Goal: Task Accomplishment & Management: Manage account settings

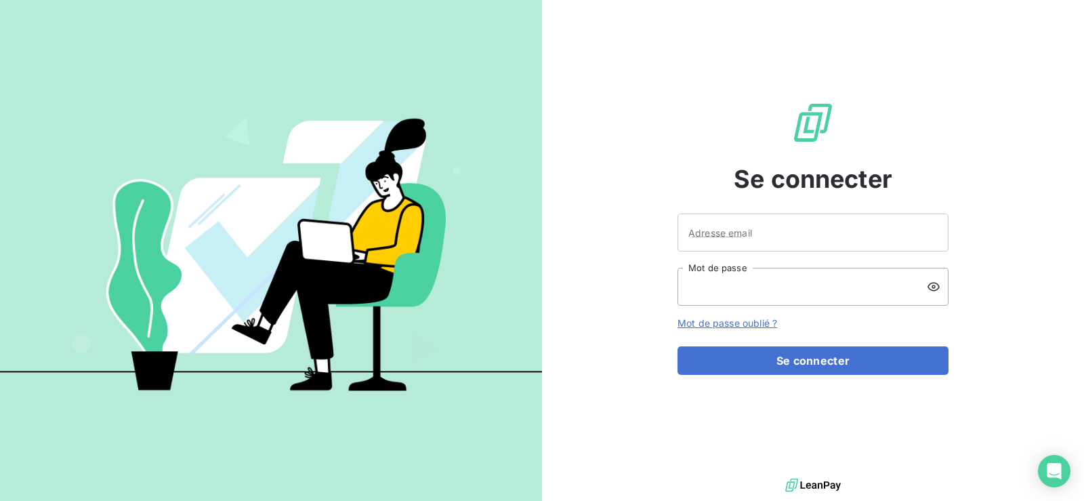
type input "[EMAIL_ADDRESS][DOMAIN_NAME]"
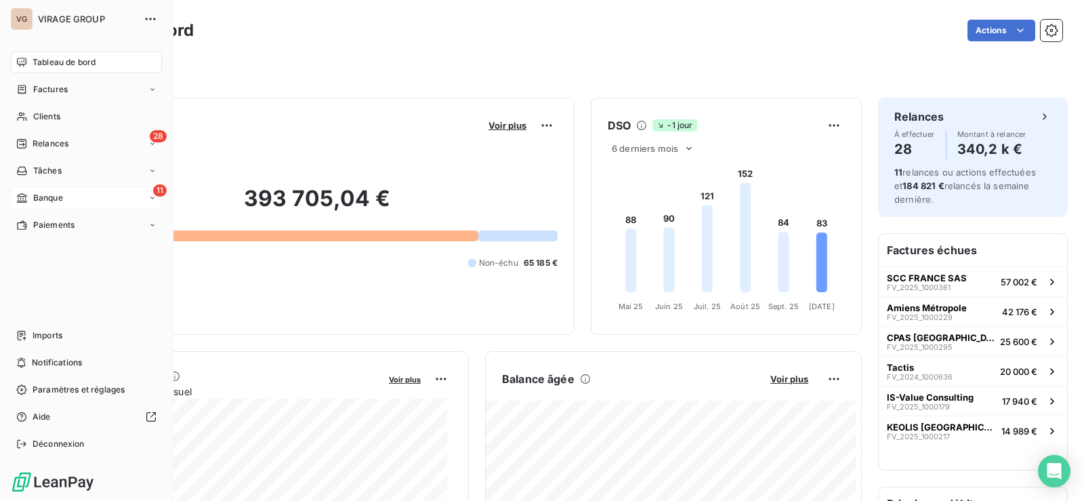
click at [37, 196] on span "Banque" at bounding box center [48, 198] width 30 height 12
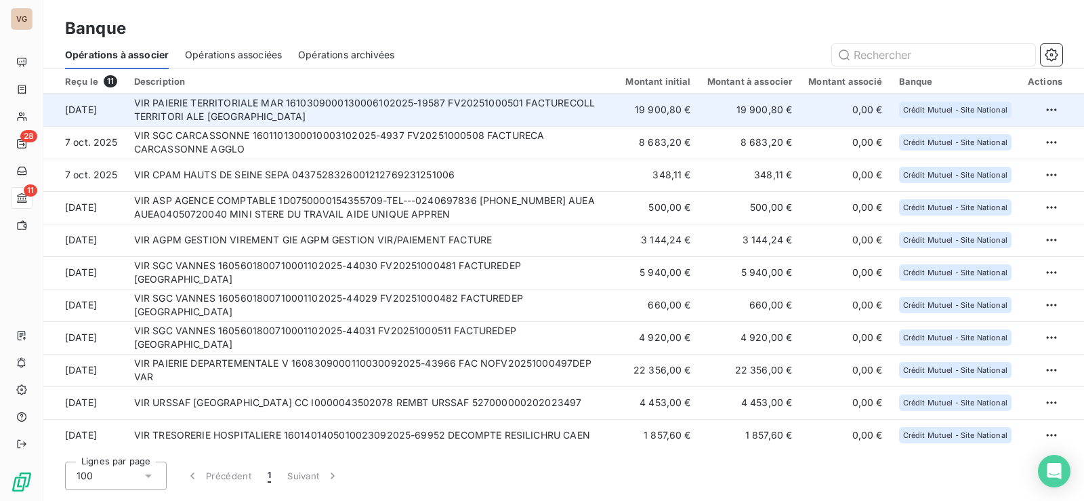
click at [412, 112] on td "VIR PAIERIE TERRITORIALE MAR 1610309000130006102025-19587 FV20251000501 FACTURE…" at bounding box center [372, 109] width 492 height 33
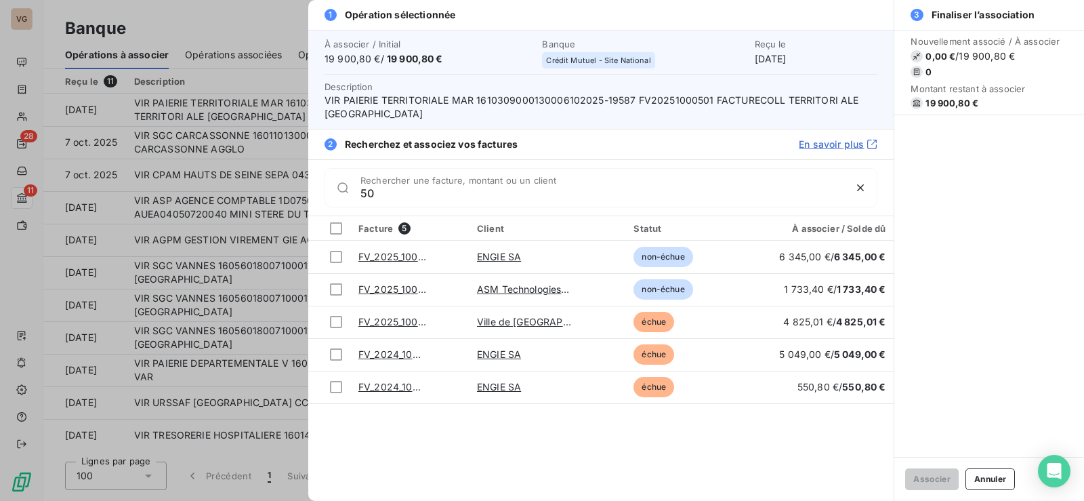
type input "5"
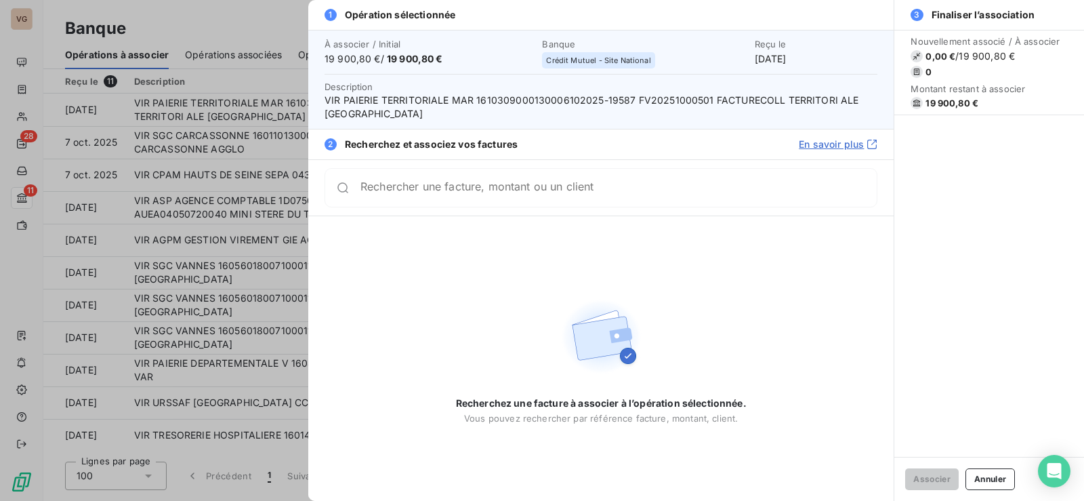
click at [259, 28] on div at bounding box center [542, 250] width 1084 height 501
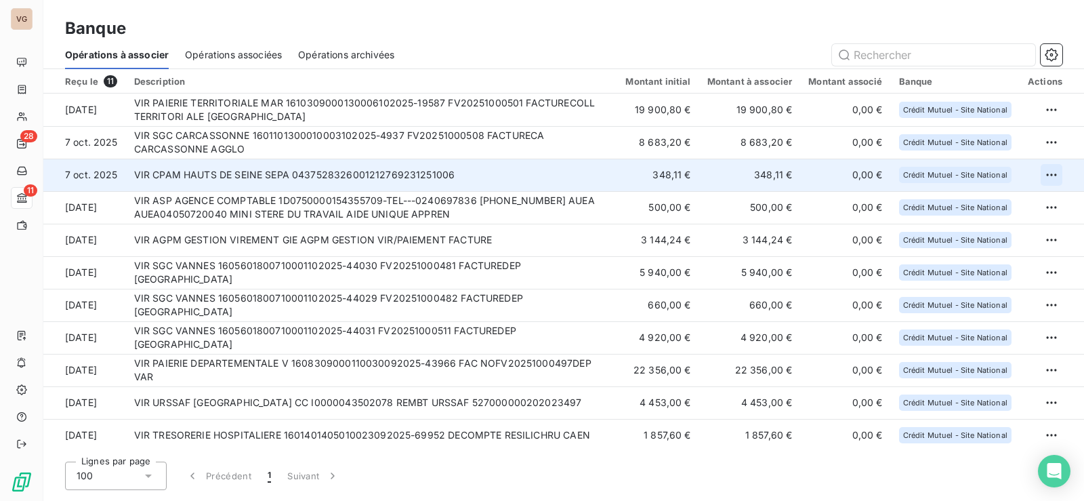
click at [1040, 173] on html "VG 28 11 Banque Opérations à associer Opérations associées Opérations archivées…" at bounding box center [542, 250] width 1084 height 501
click at [998, 209] on div "Archiver l’opération" at bounding box center [998, 205] width 104 height 22
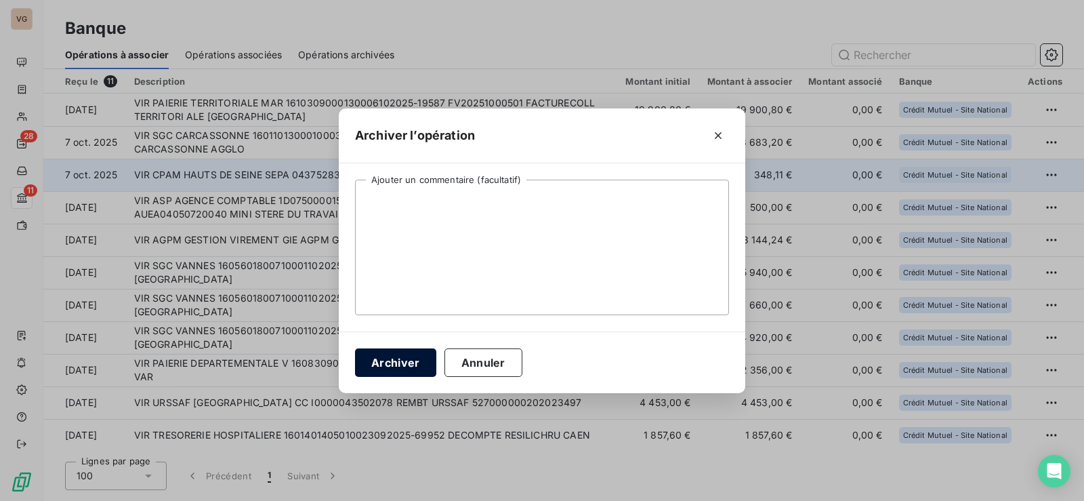
click at [411, 370] on button "Archiver" at bounding box center [395, 362] width 81 height 28
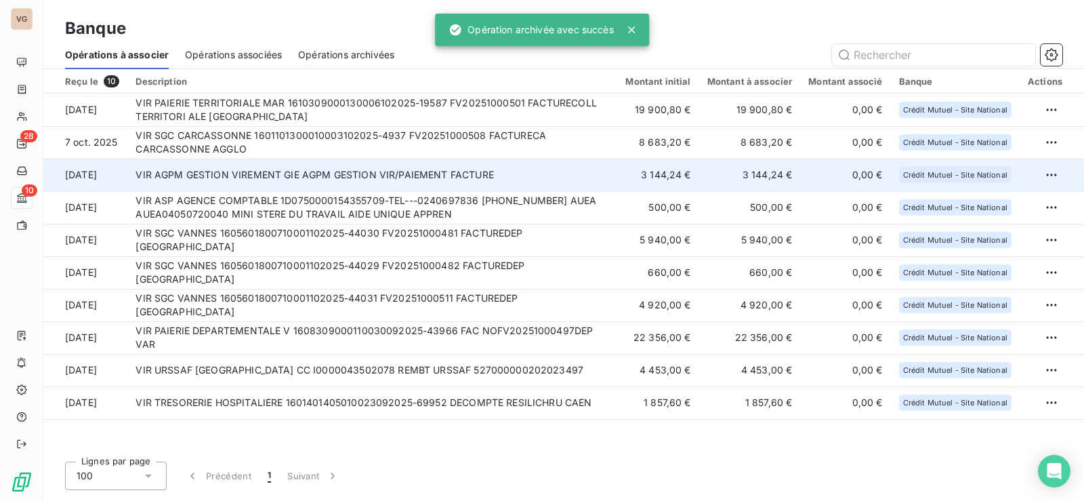
click at [313, 175] on td "VIR AGPM GESTION VIREMENT GIE AGPM GESTION VIR/PAIEMENT FACTURE" at bounding box center [372, 175] width 490 height 33
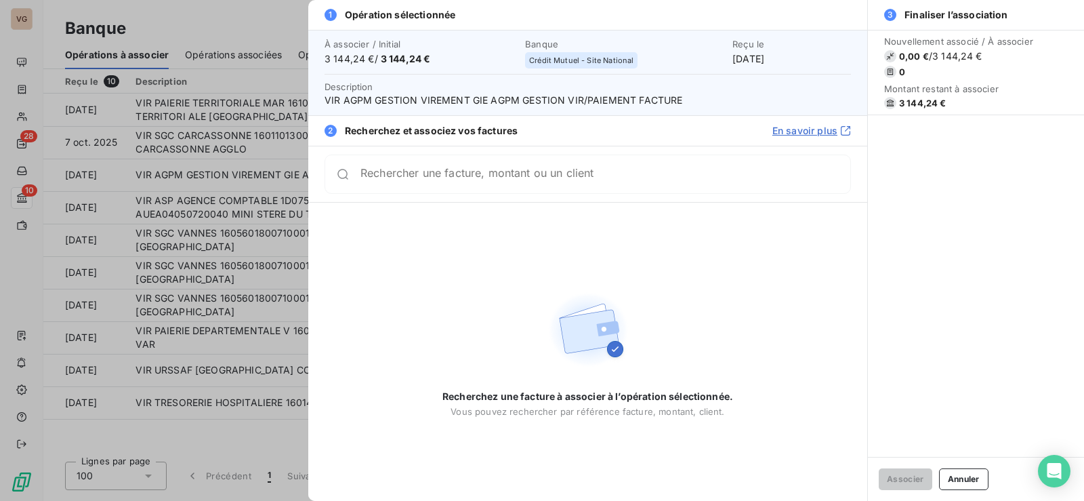
click at [389, 181] on input "Rechercher une facture, montant ou un client" at bounding box center [605, 174] width 490 height 14
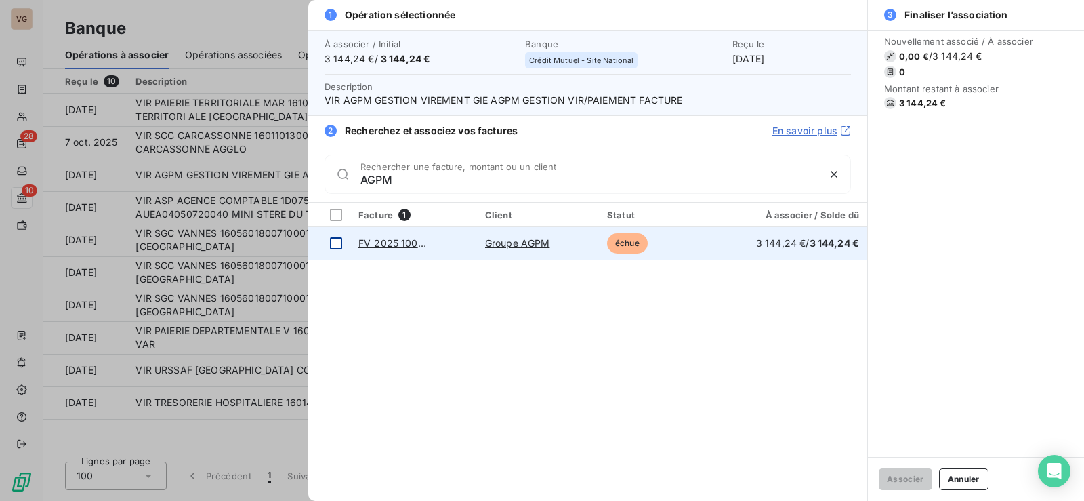
type input "AGPM"
click at [332, 240] on div at bounding box center [336, 243] width 12 height 12
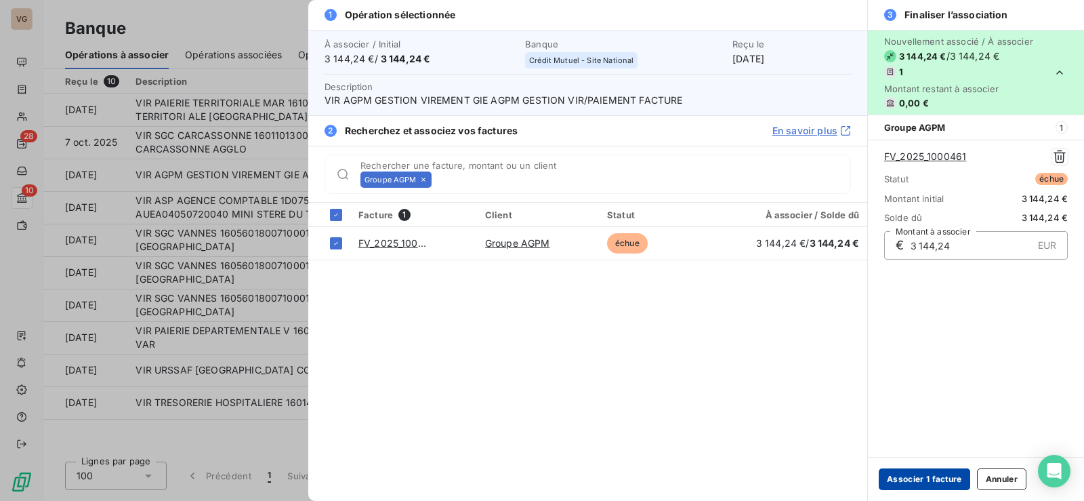
click at [906, 482] on button "Associer 1 facture" at bounding box center [924, 479] width 91 height 22
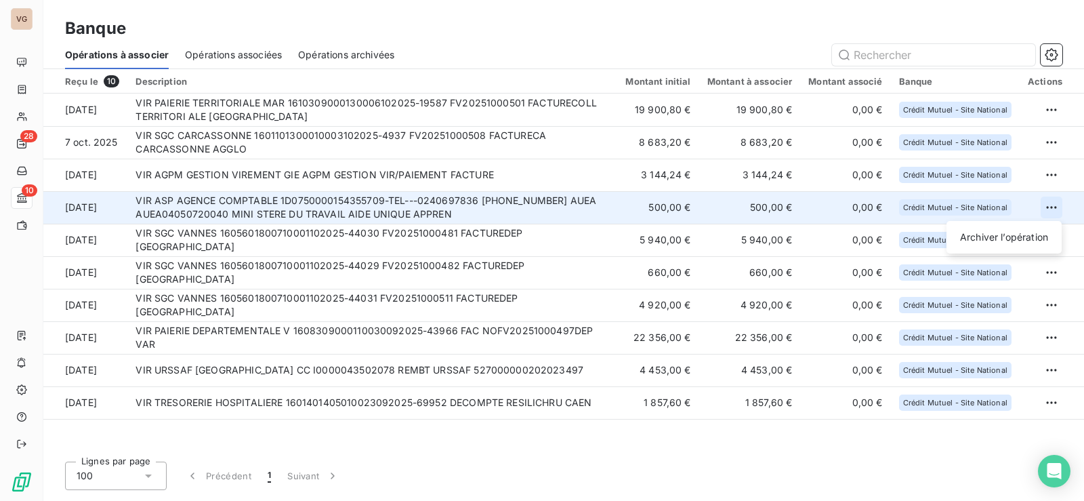
click at [1051, 206] on html "VG 28 10 Banque Opérations à associer Opérations associées Opérations archivées…" at bounding box center [542, 250] width 1084 height 501
click at [974, 238] on div "Archiver l’opération" at bounding box center [1004, 237] width 104 height 22
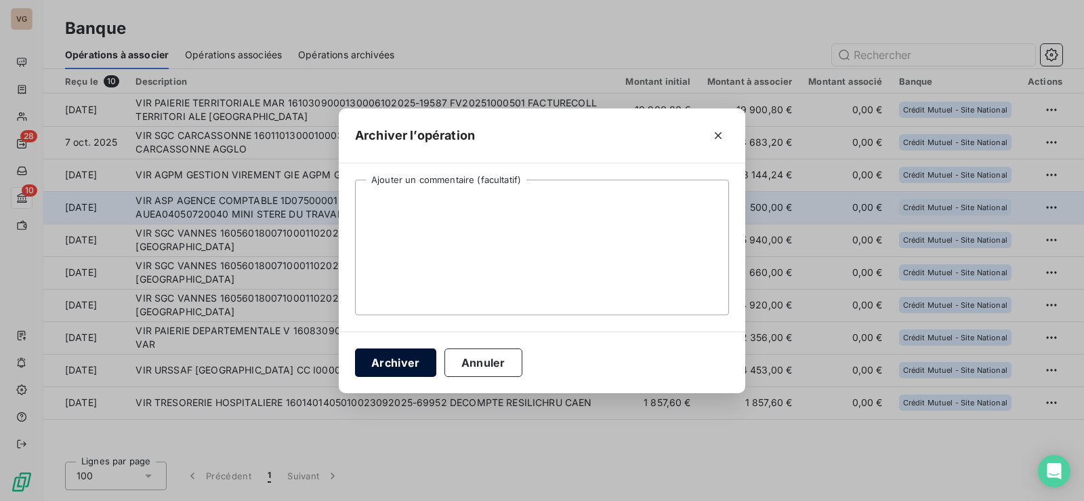
click at [408, 362] on button "Archiver" at bounding box center [395, 362] width 81 height 28
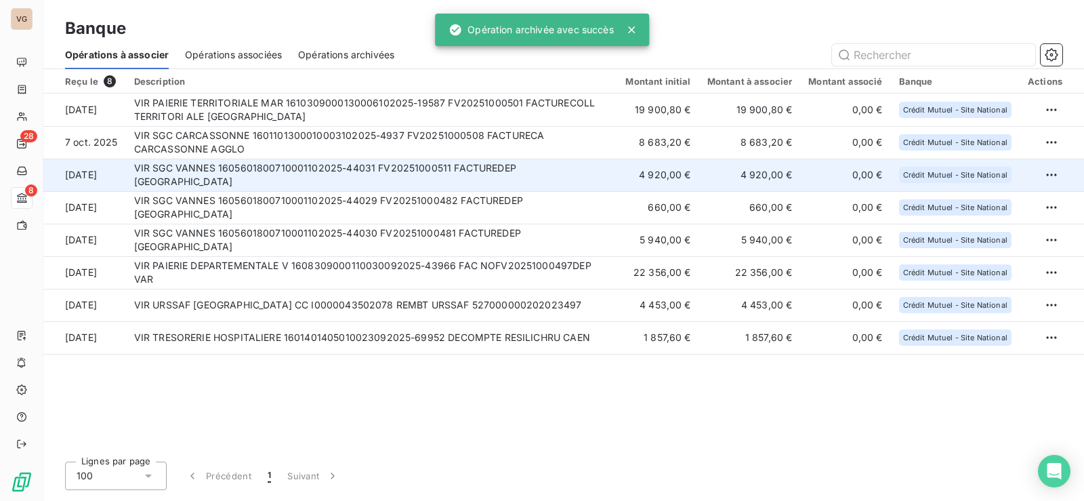
click at [281, 182] on td "VIR SGC VANNES 1605601800710001102025-44031 FV20251000511 FACTUREDEP [GEOGRAPHI…" at bounding box center [372, 175] width 492 height 33
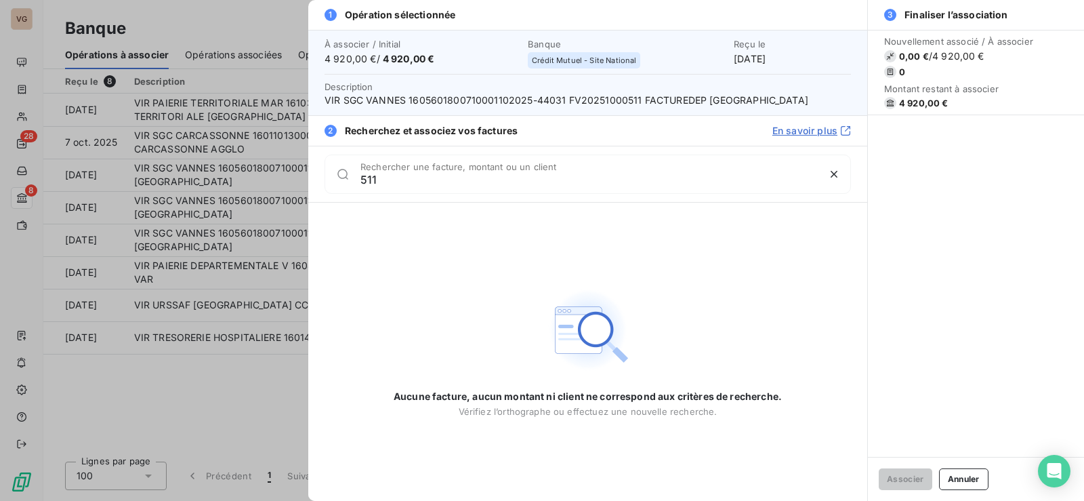
type input "511"
click at [270, 23] on div at bounding box center [542, 250] width 1084 height 501
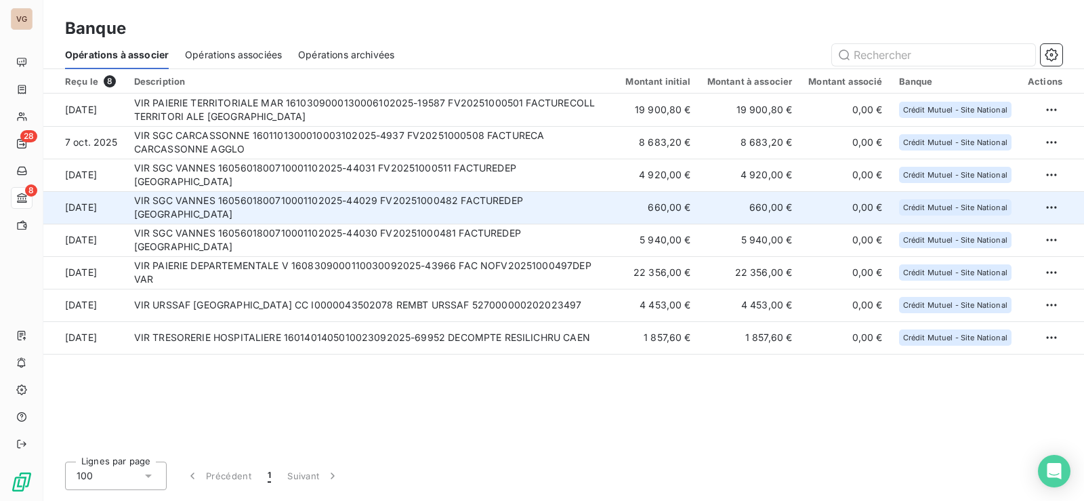
click at [308, 214] on td "VIR SGC VANNES 1605601800710001102025-44029 FV20251000482 FACTUREDEP [GEOGRAPHI…" at bounding box center [372, 207] width 492 height 33
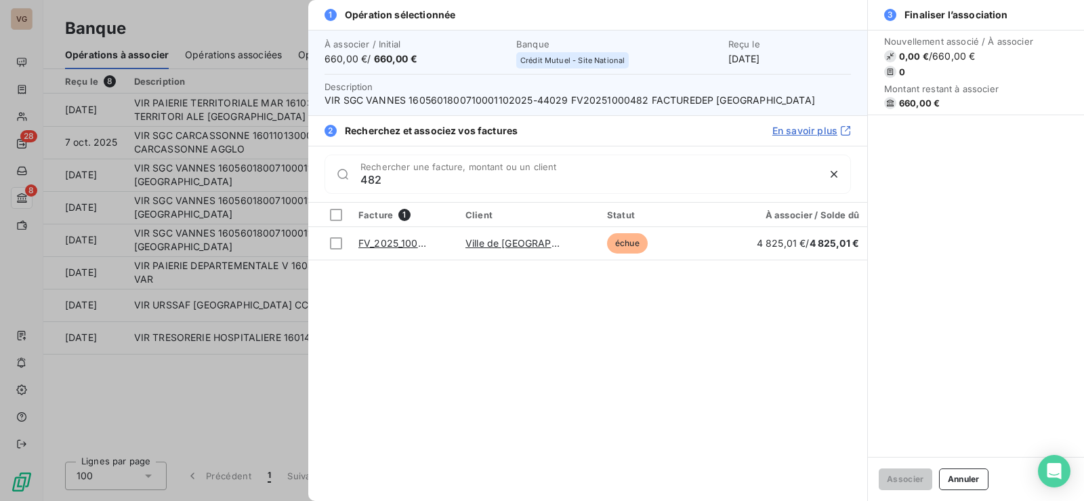
drag, startPoint x: 415, startPoint y: 184, endPoint x: 354, endPoint y: 182, distance: 61.0
click at [356, 183] on div "482 Rechercher une facture, montant ou un client" at bounding box center [587, 173] width 526 height 39
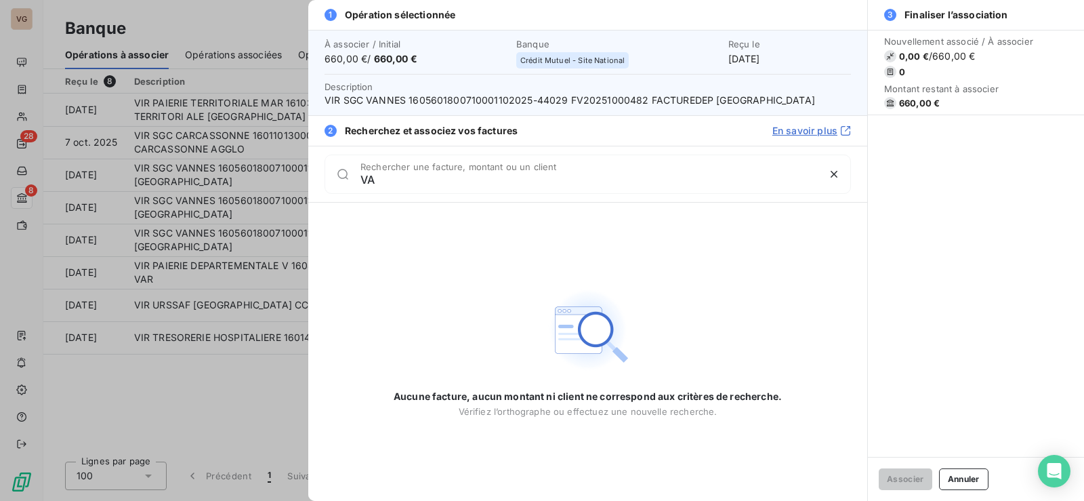
type input "V"
type input "[GEOGRAPHIC_DATA]"
click at [203, 413] on div at bounding box center [542, 250] width 1084 height 501
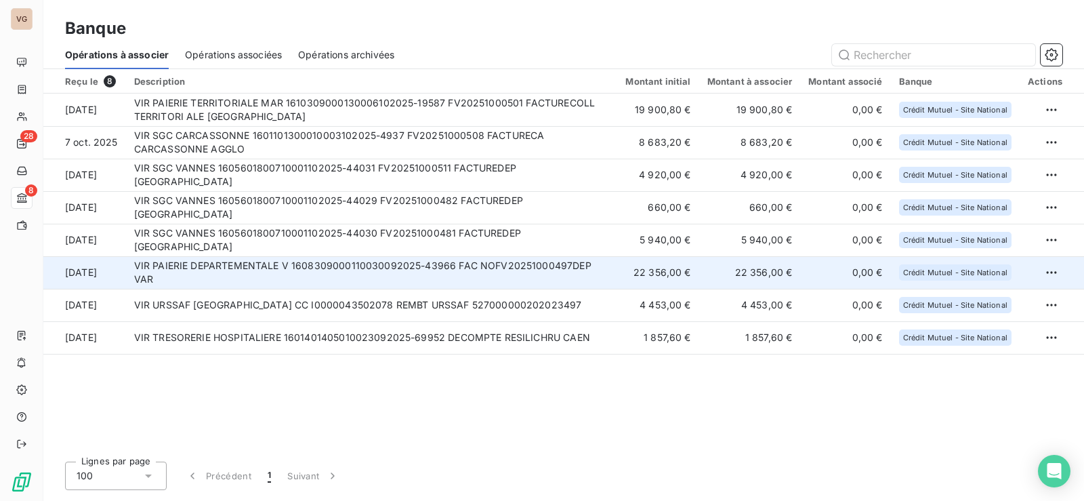
click at [330, 275] on td "VIR PAIERIE DEPARTEMENTALE V 1608309000110030092025-43966 FAC NOFV20251000497DE…" at bounding box center [372, 272] width 492 height 33
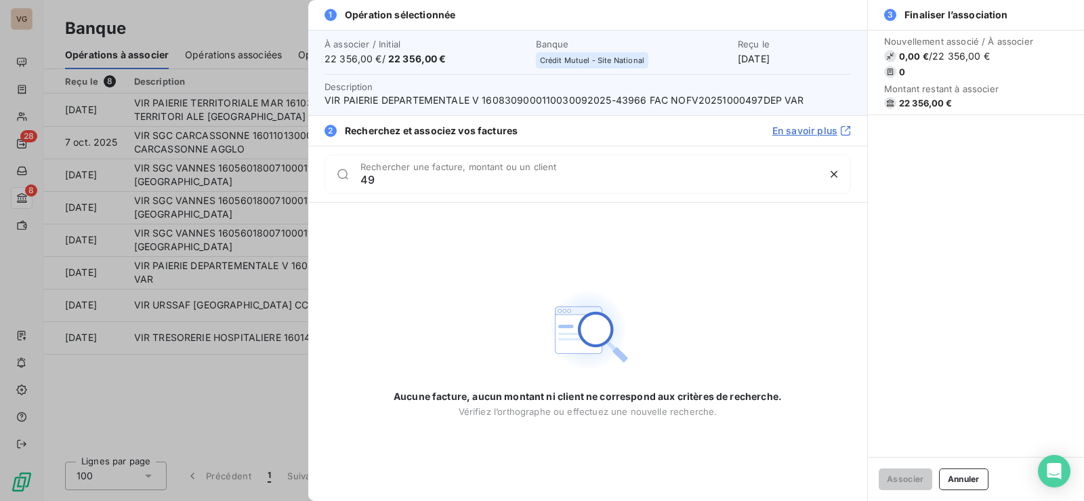
type input "4"
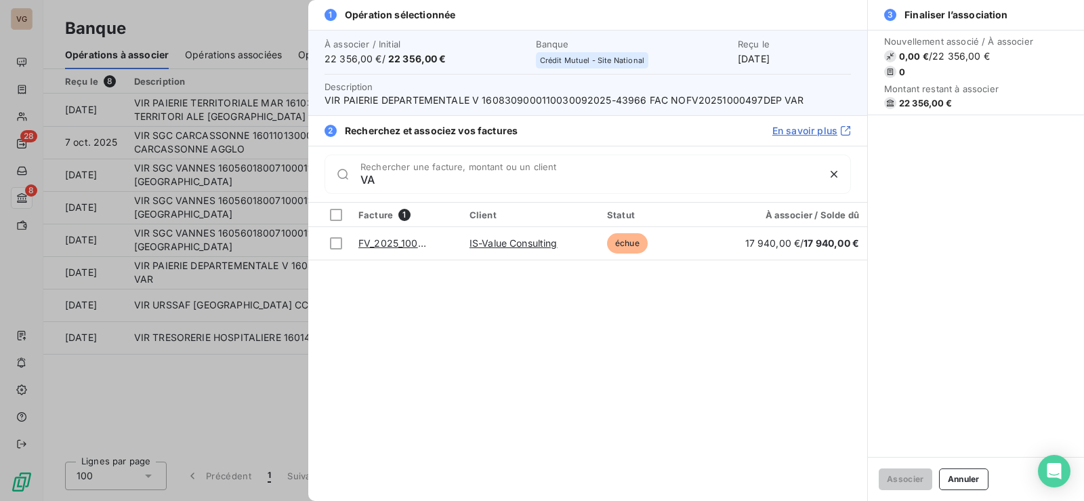
type input "V"
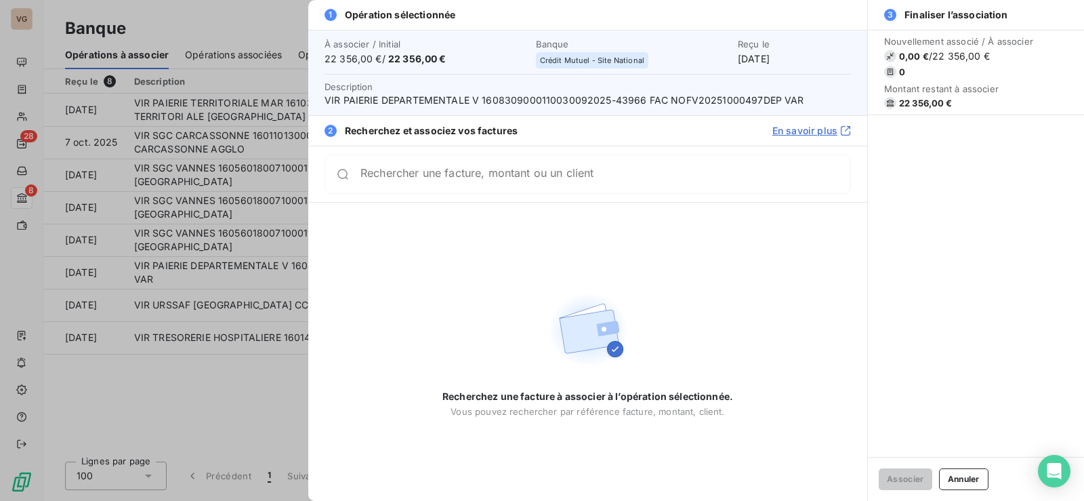
click at [249, 394] on div at bounding box center [542, 250] width 1084 height 501
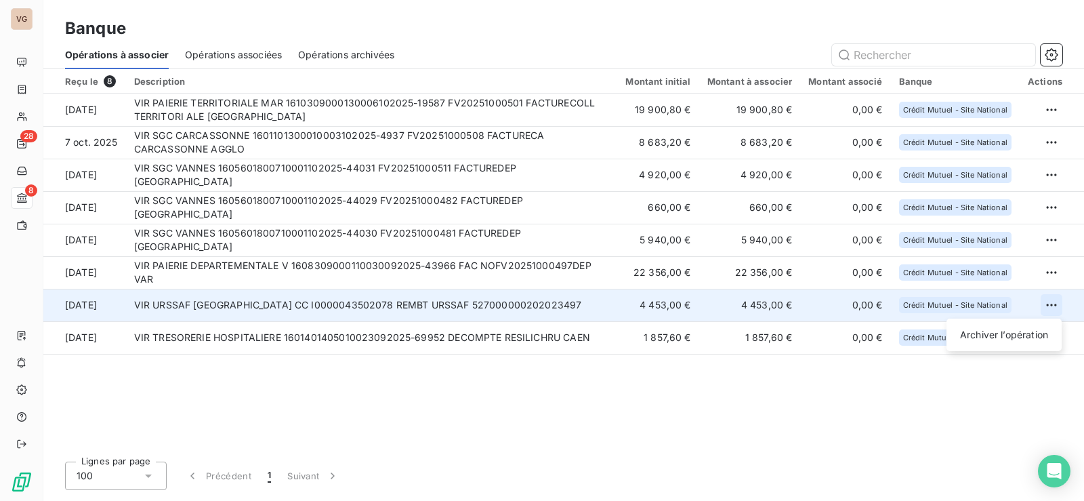
click at [1053, 305] on html "VG 28 8 Banque Opérations à associer Opérations associées Opérations archivées …" at bounding box center [542, 250] width 1084 height 501
click at [1027, 340] on div "Archiver l’opération" at bounding box center [1004, 335] width 104 height 22
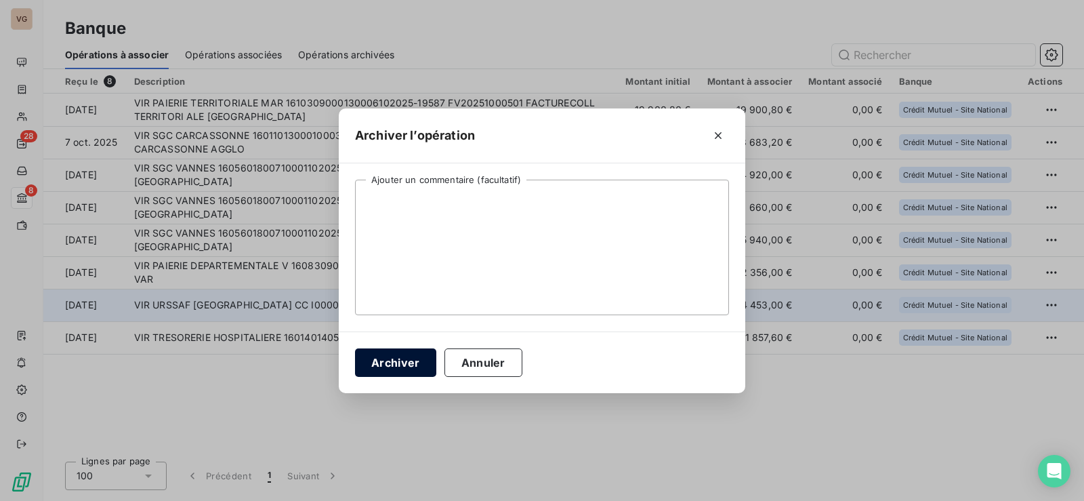
click at [406, 353] on button "Archiver" at bounding box center [395, 362] width 81 height 28
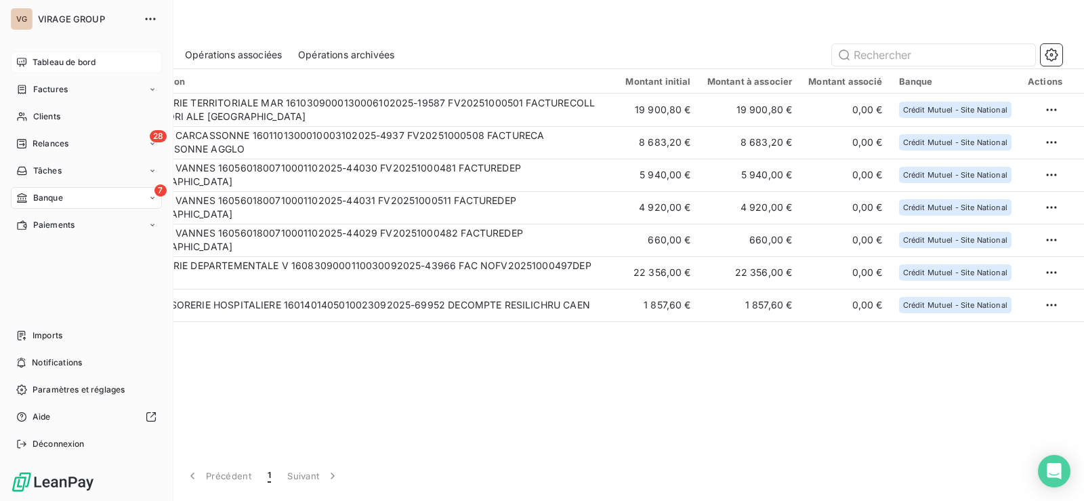
click at [46, 61] on span "Tableau de bord" at bounding box center [64, 62] width 63 height 12
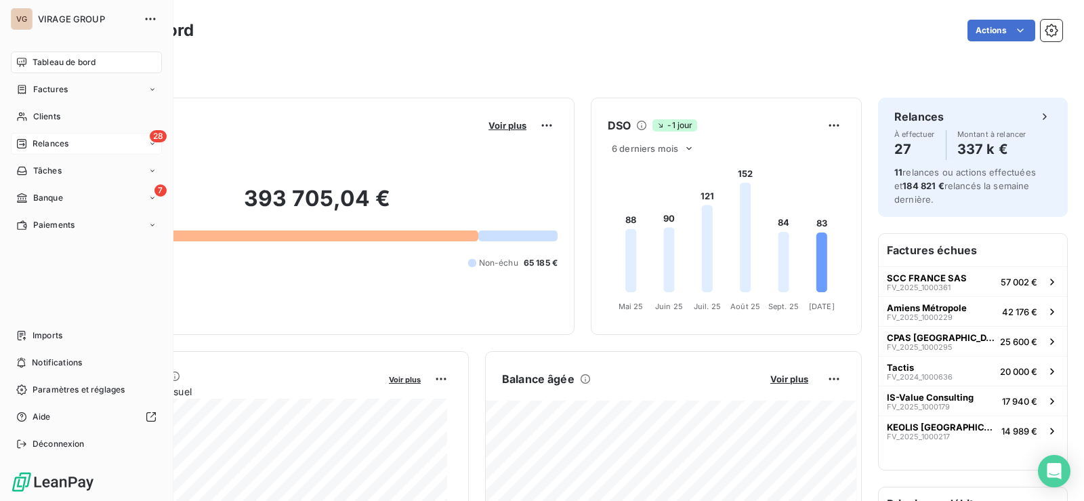
click at [33, 141] on span "Relances" at bounding box center [51, 144] width 36 height 12
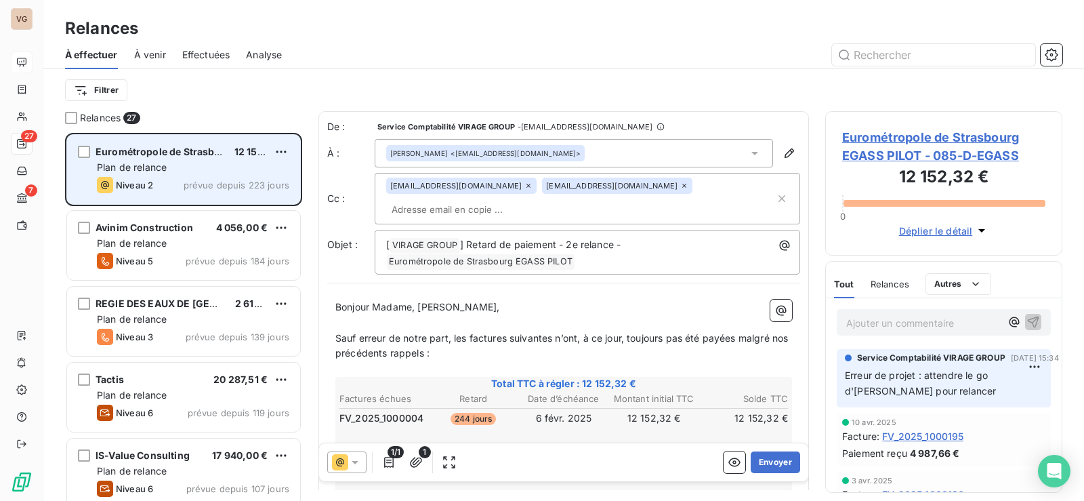
click at [169, 171] on div "Plan de relance" at bounding box center [193, 168] width 192 height 14
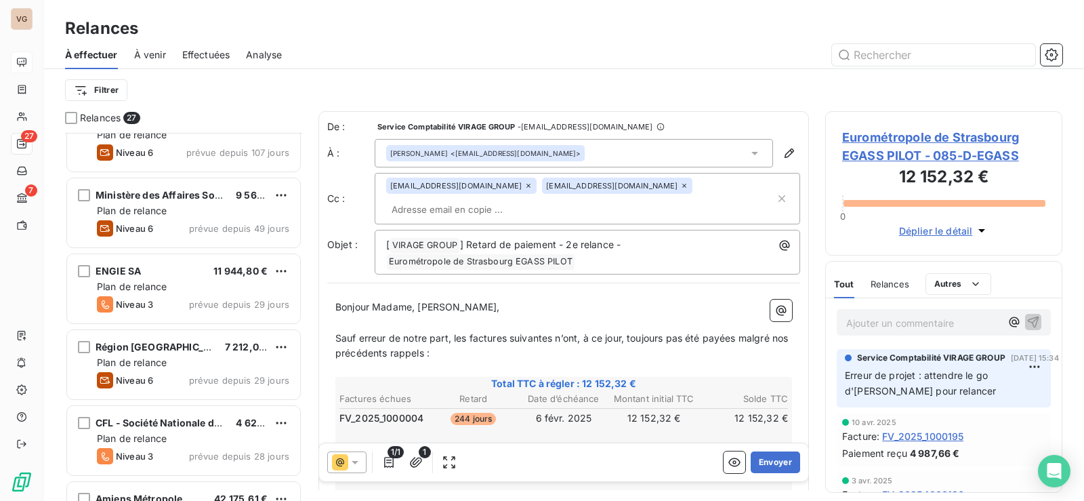
scroll to position [339, 0]
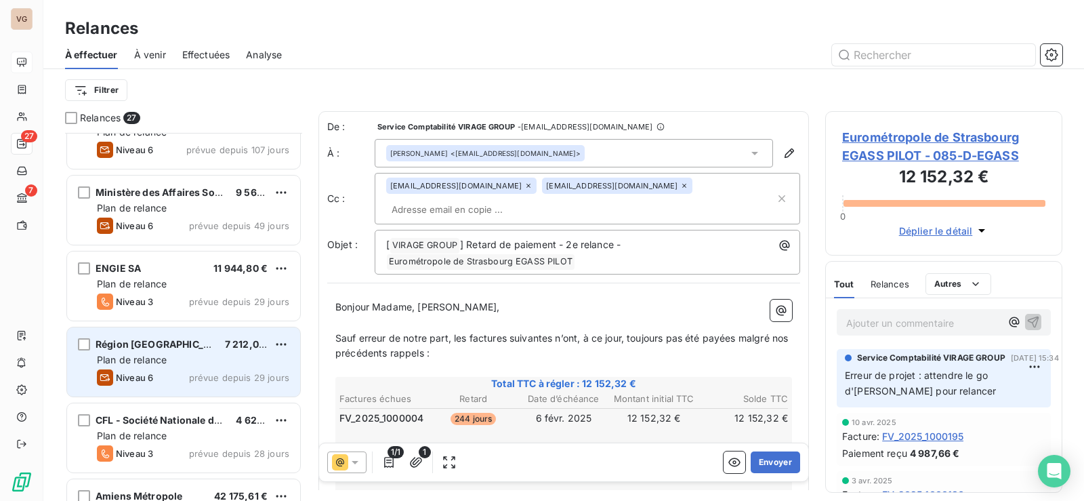
click at [183, 362] on div "Plan de relance" at bounding box center [193, 360] width 192 height 14
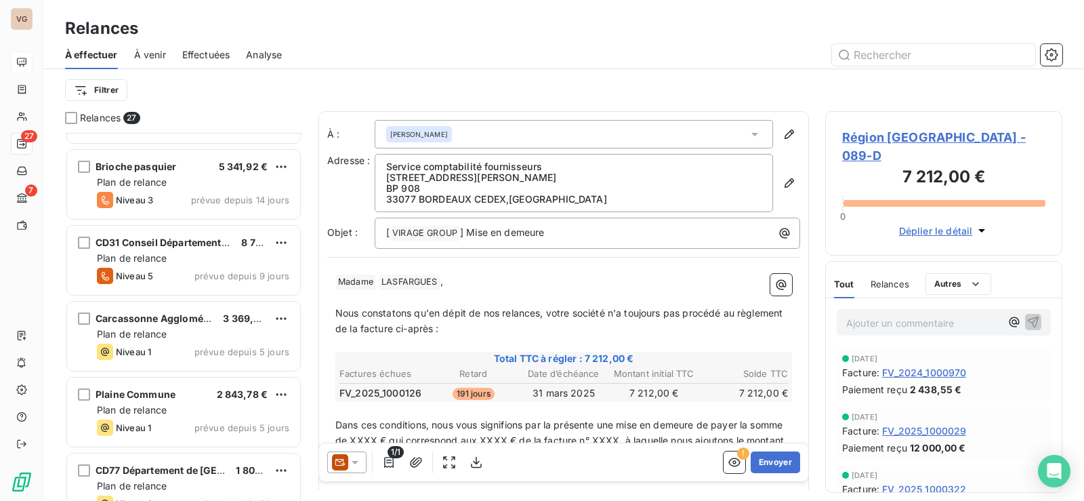
scroll to position [1017, 0]
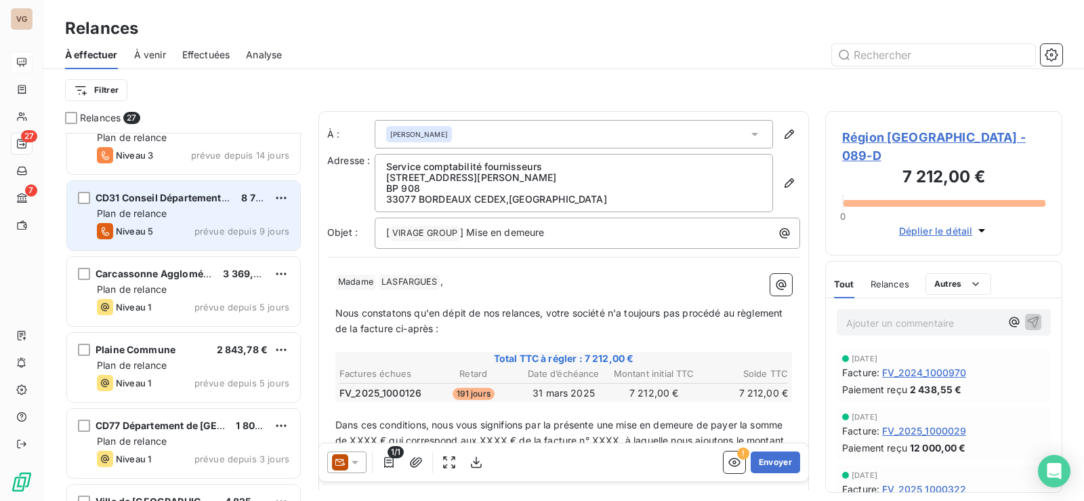
click at [167, 223] on div "Niveau 5 prévue depuis 9 jours" at bounding box center [193, 231] width 192 height 16
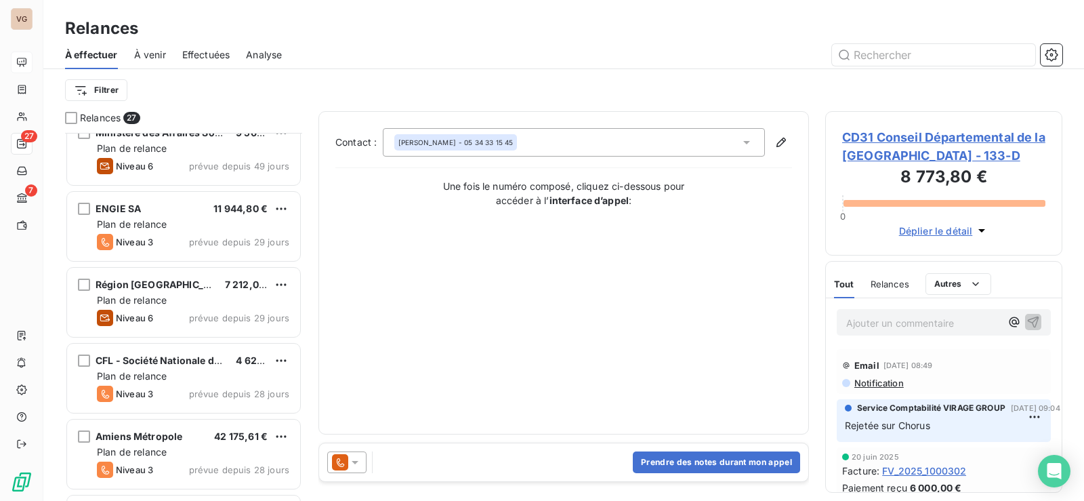
scroll to position [272, 0]
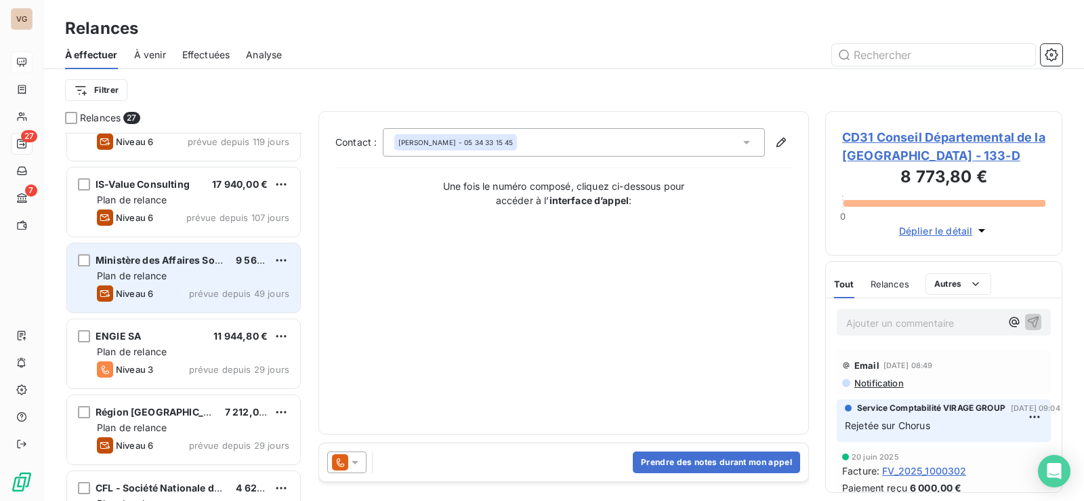
click at [173, 277] on div "Plan de relance" at bounding box center [193, 276] width 192 height 14
